Goal: Information Seeking & Learning: Learn about a topic

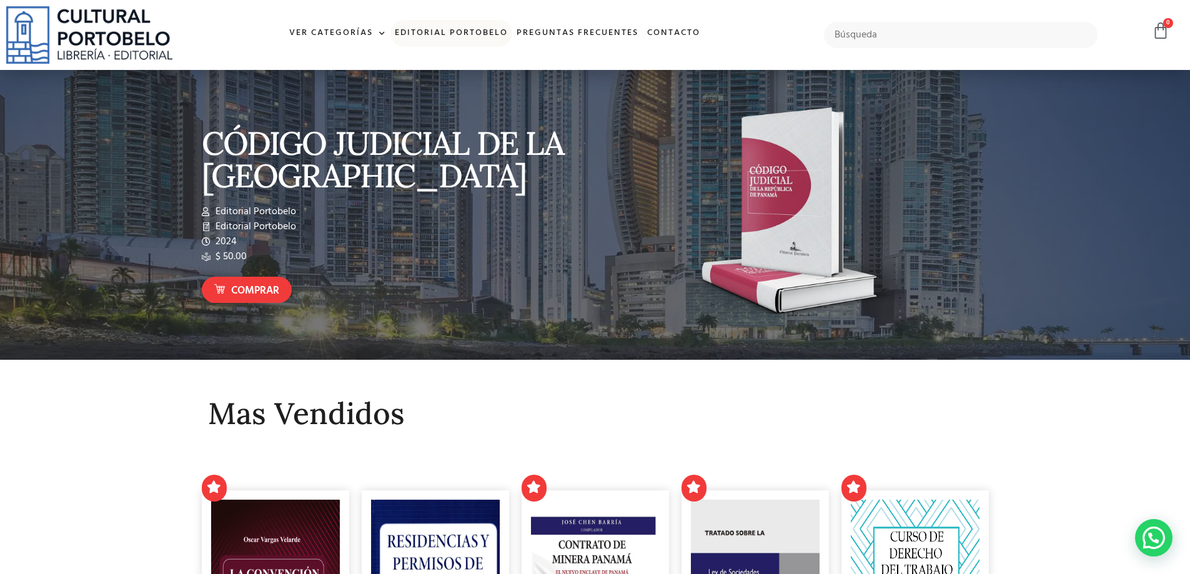
click at [448, 31] on link "Editorial Portobelo" at bounding box center [451, 33] width 122 height 27
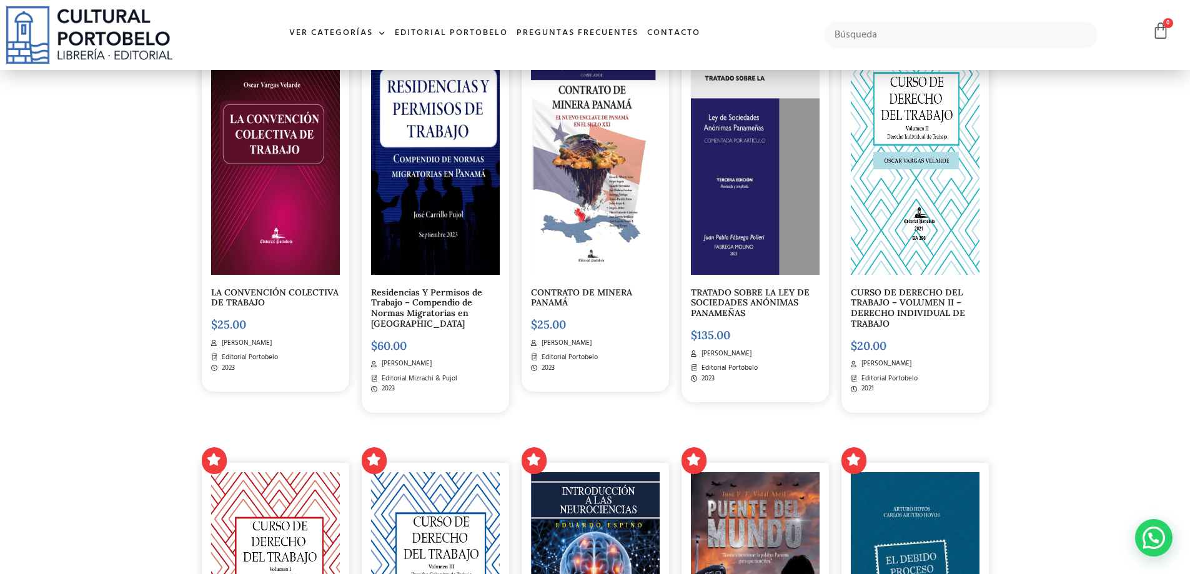
scroll to position [250, 0]
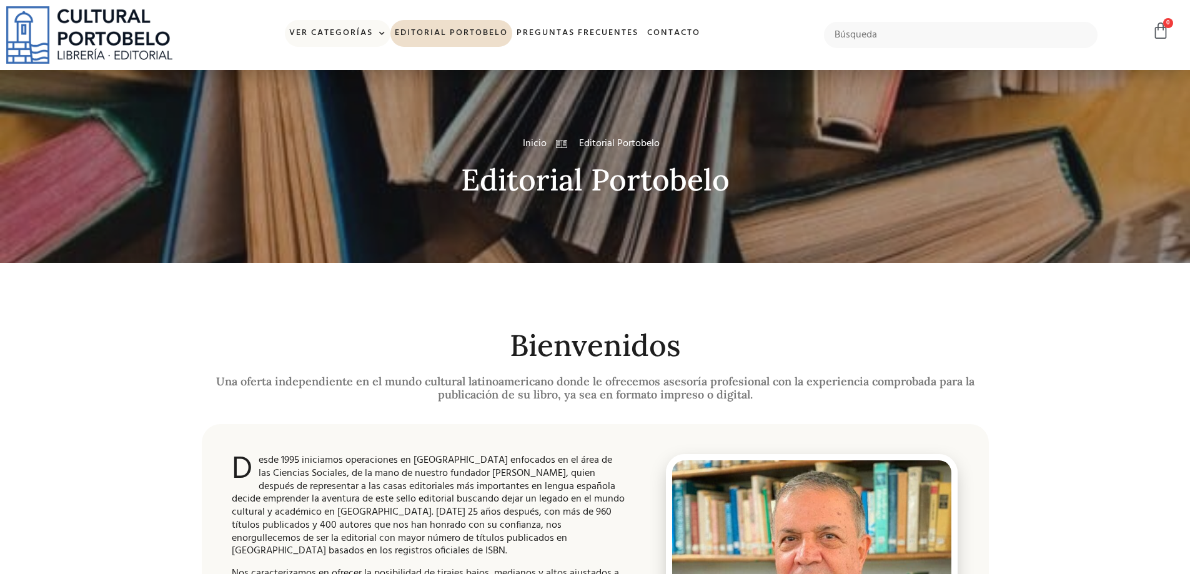
click at [362, 38] on link "Ver Categorías" at bounding box center [338, 33] width 106 height 27
click at [412, 29] on link "Editorial Portobelo" at bounding box center [451, 33] width 122 height 27
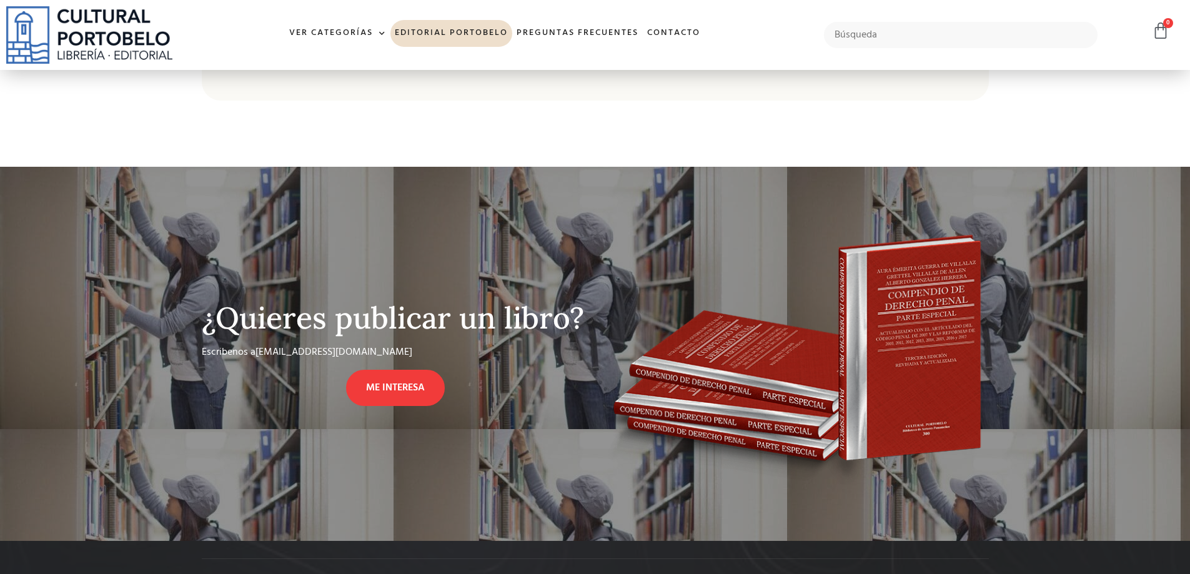
scroll to position [1004, 0]
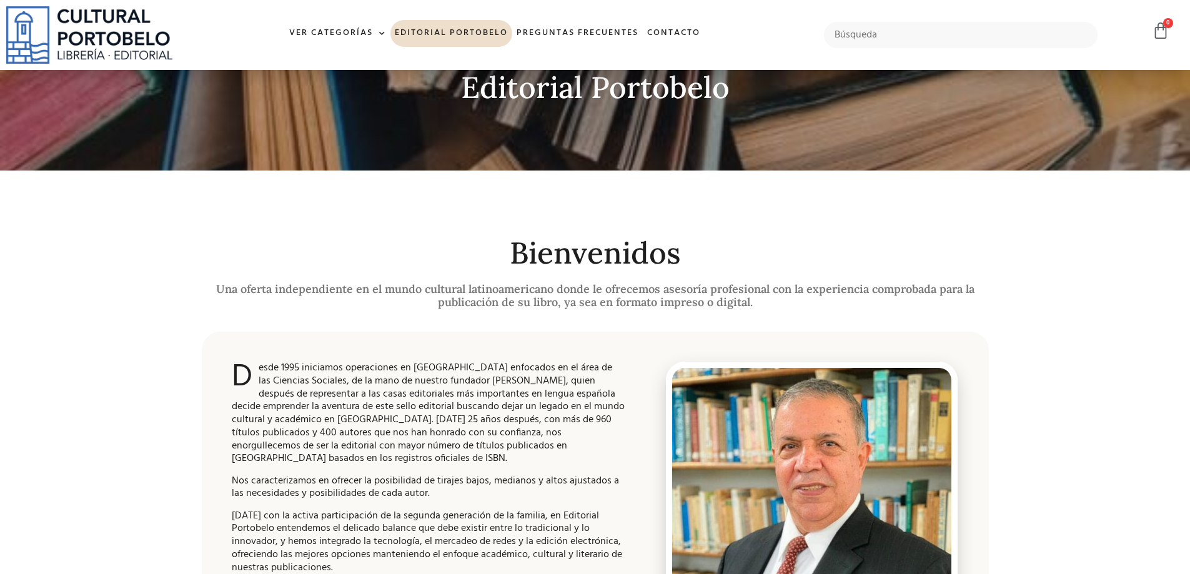
scroll to position [250, 0]
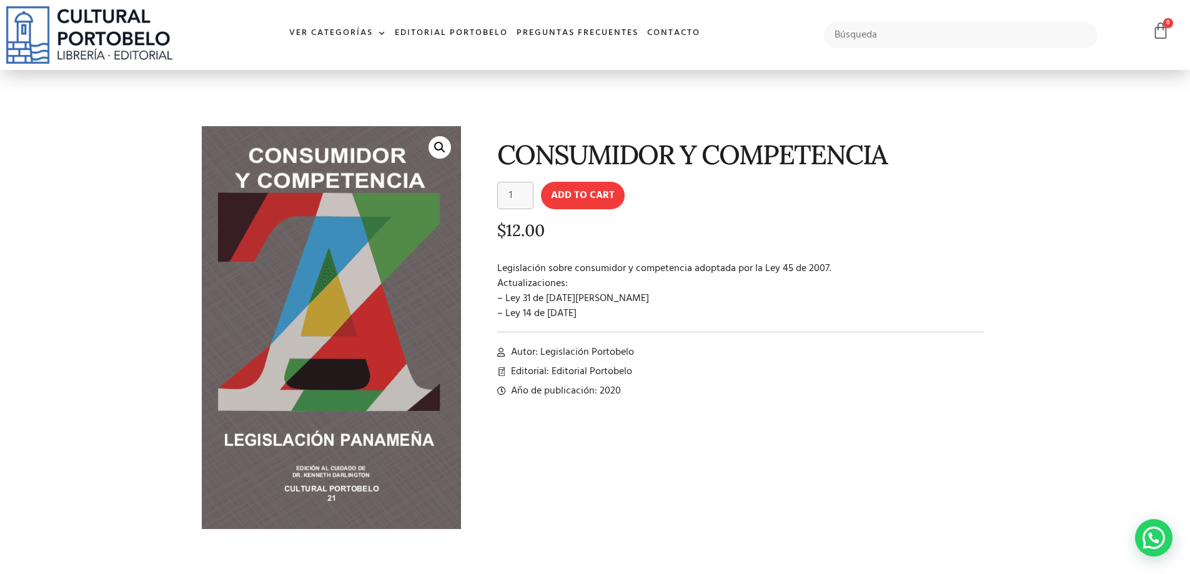
click at [331, 473] on img at bounding box center [331, 321] width 272 height 422
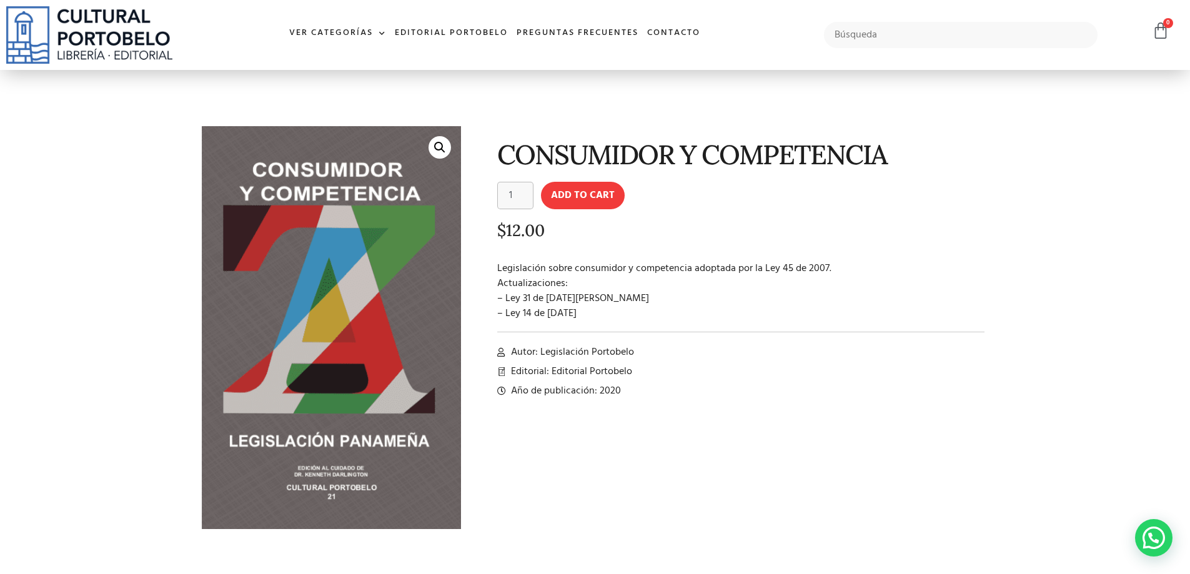
click at [556, 380] on div "CONSUMIDOR Y COMPETENCIA CONSUMIDOR Y COMPETENCIA quantity 1 Add to cart $ 12.0…" at bounding box center [731, 337] width 528 height 435
click at [590, 297] on p "Legislación sobre consumidor y competencia adoptada por la Ley 45 de 2007. Actu…" at bounding box center [741, 291] width 488 height 60
drag, startPoint x: 643, startPoint y: 309, endPoint x: 493, endPoint y: 264, distance: 156.5
click at [493, 264] on div "CONSUMIDOR Y COMPETENCIA CONSUMIDOR Y COMPETENCIA quantity 1 Add to cart $ 12.0…" at bounding box center [731, 337] width 528 height 435
click at [508, 272] on p "Legislación sobre consumidor y competencia adoptada por la Ley 45 de 2007. Actu…" at bounding box center [741, 291] width 488 height 60
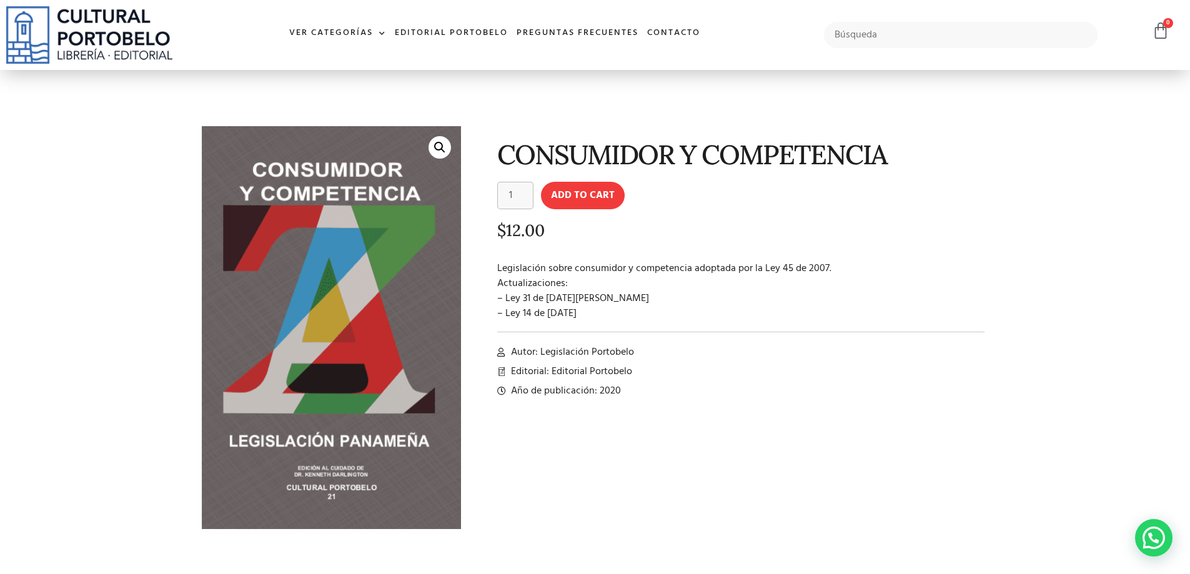
click at [497, 267] on p "Legislación sobre consumidor y competencia adoptada por la Ley 45 de 2007. Actu…" at bounding box center [741, 291] width 488 height 60
drag, startPoint x: 498, startPoint y: 267, endPoint x: 645, endPoint y: 312, distance: 153.5
click at [645, 312] on p "Legislación sobre consumidor y competencia adoptada por la Ley 45 de 2007. Actu…" at bounding box center [741, 291] width 488 height 60
click at [640, 314] on p "Legislación sobre consumidor y competencia adoptada por la Ley 45 de 2007. Actu…" at bounding box center [741, 291] width 488 height 60
